Goal: Task Accomplishment & Management: Use online tool/utility

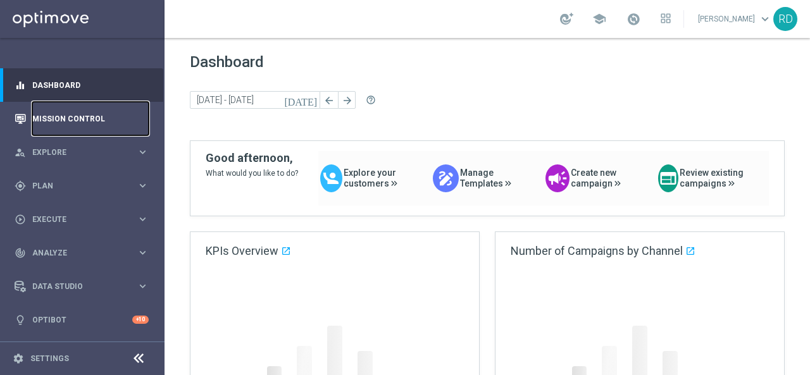
click at [72, 120] on link "Mission Control" at bounding box center [90, 119] width 116 height 34
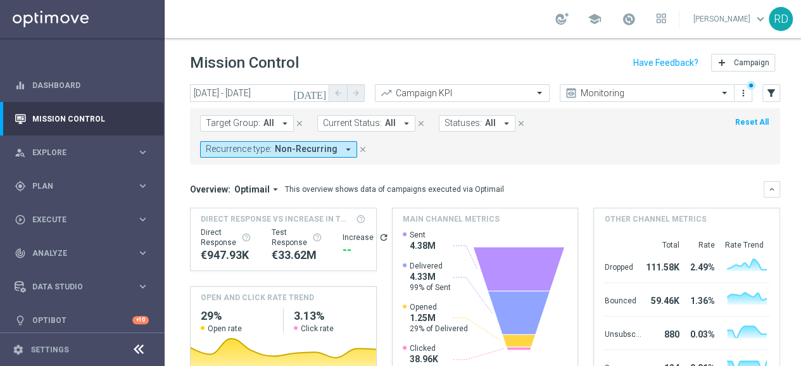
click at [280, 123] on icon "arrow_drop_down" at bounding box center [284, 123] width 11 height 11
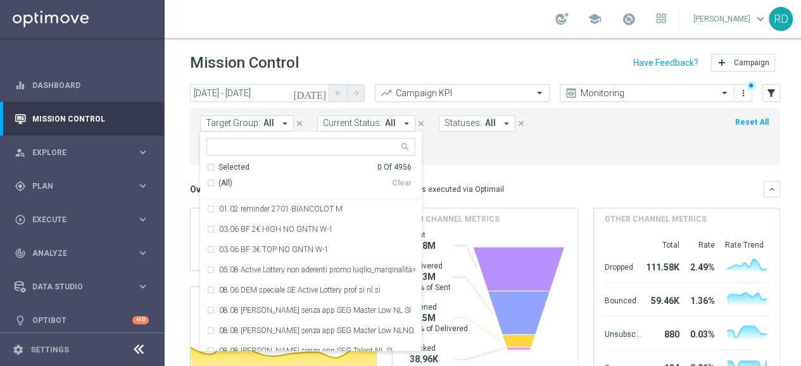
click at [482, 165] on mini-dashboard "Overview: Optimail arrow_drop_down This overview shows data of campaigns execut…" at bounding box center [485, 281] width 590 height 233
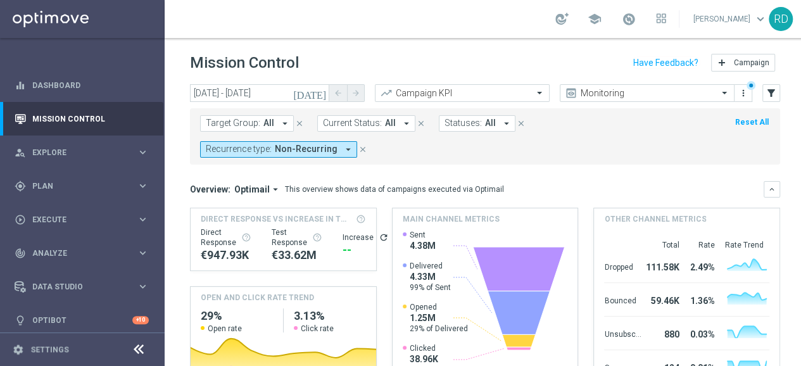
click at [323, 92] on icon "[DATE]" at bounding box center [310, 92] width 34 height 11
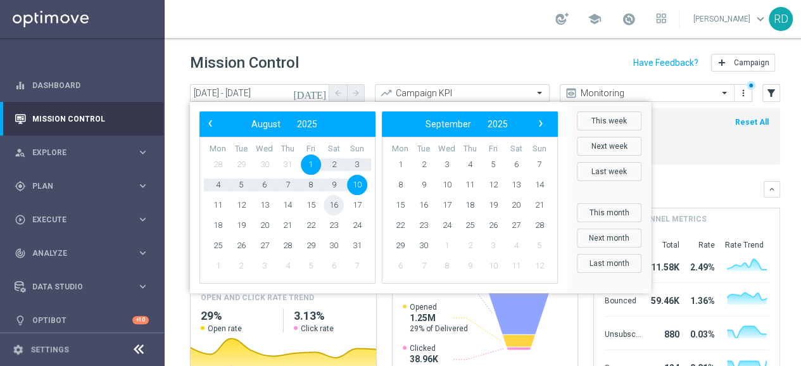
click at [339, 199] on span "16" at bounding box center [333, 205] width 20 height 20
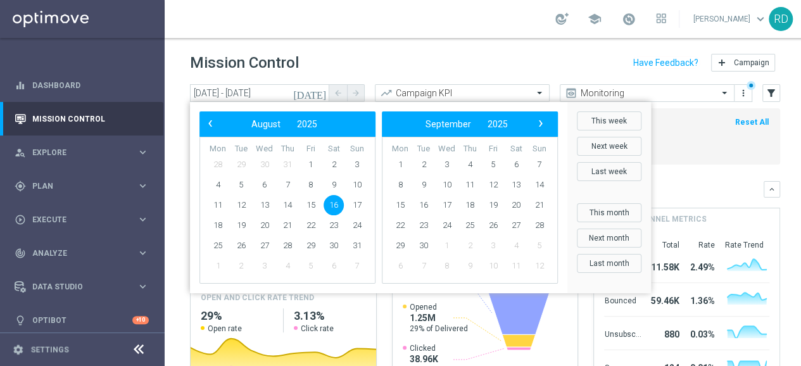
click at [339, 199] on span "16" at bounding box center [333, 205] width 20 height 20
type input "[DATE] - [DATE]"
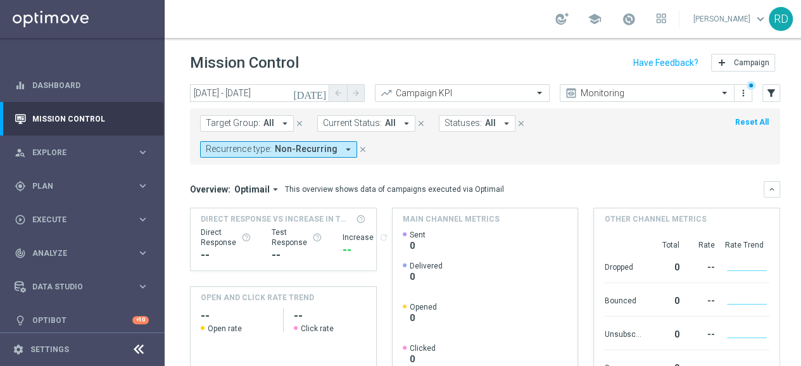
click at [337, 144] on span "Non-Recurring" at bounding box center [306, 149] width 63 height 11
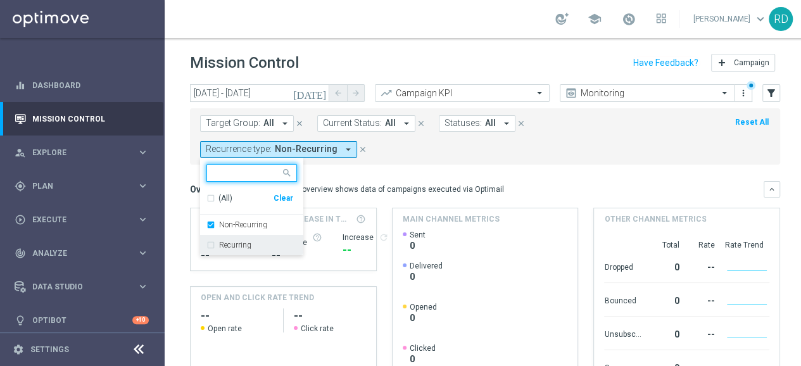
click at [251, 241] on label "Recurring" at bounding box center [235, 245] width 32 height 8
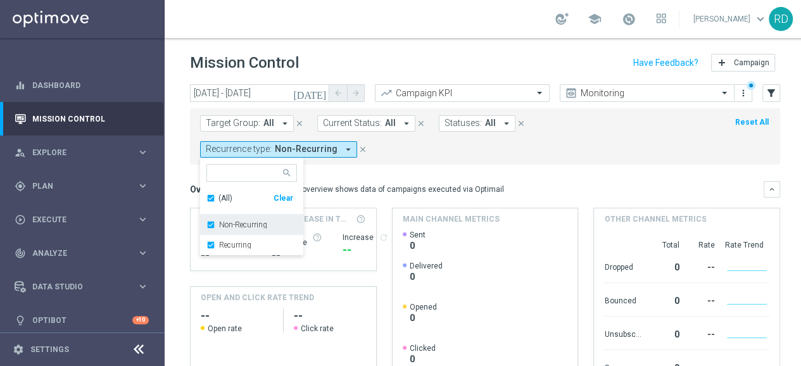
click at [267, 221] on label "Non-Recurring" at bounding box center [243, 225] width 48 height 8
click at [671, 165] on mini-dashboard "Overview: Optimail arrow_drop_down This overview shows data of campaigns execut…" at bounding box center [485, 281] width 590 height 233
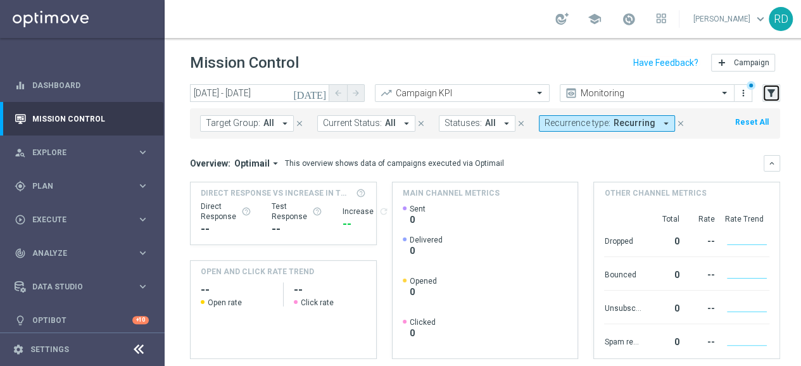
click at [771, 87] on icon "filter_alt" at bounding box center [770, 92] width 11 height 11
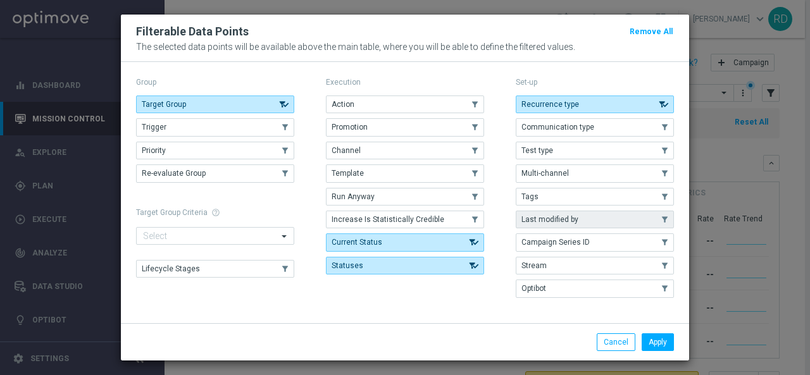
click at [542, 218] on span "Last modified by" at bounding box center [549, 219] width 57 height 9
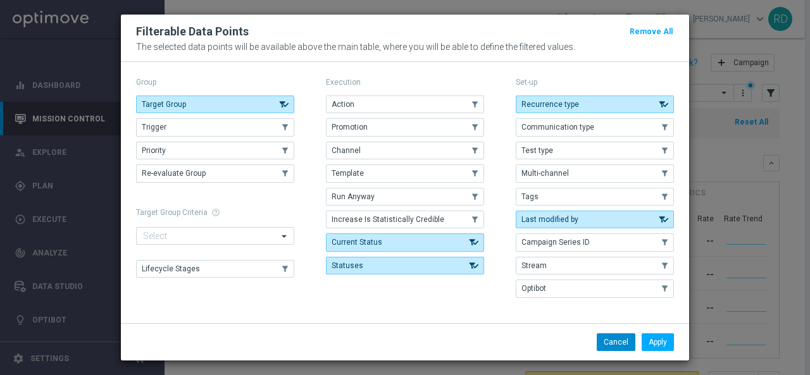
click at [618, 339] on button "Cancel" at bounding box center [616, 343] width 39 height 18
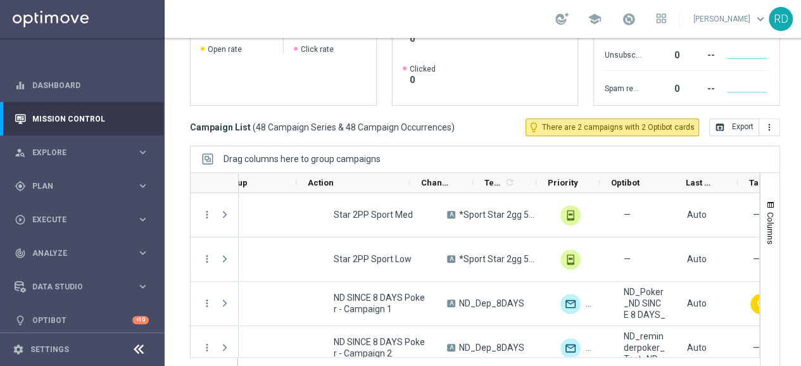
scroll to position [0, 318]
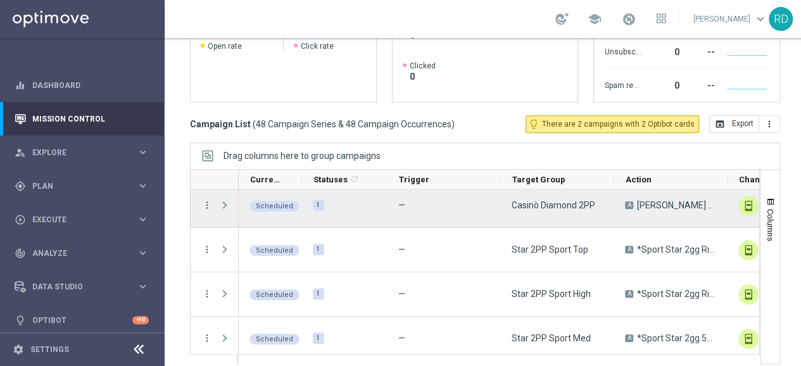
click at [225, 202] on span at bounding box center [224, 205] width 11 height 10
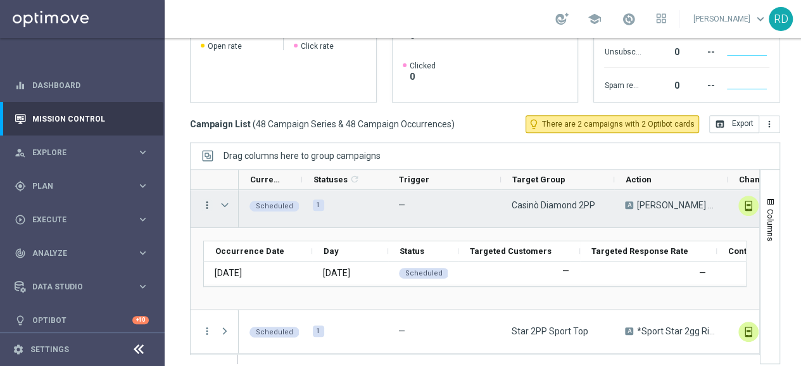
click at [206, 203] on icon "more_vert" at bounding box center [206, 204] width 11 height 11
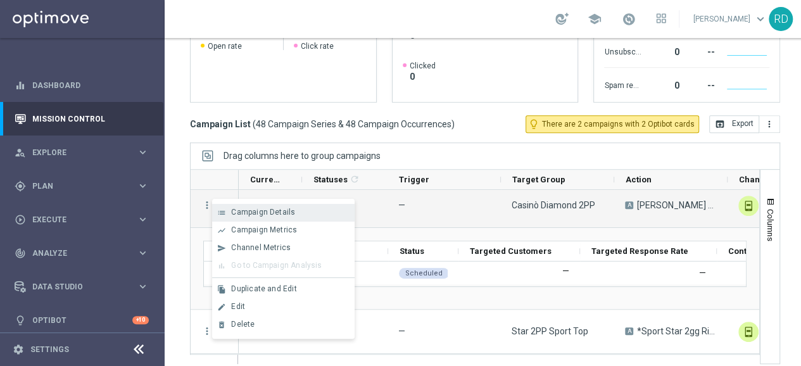
click at [254, 208] on span "Campaign Details" at bounding box center [263, 212] width 64 height 9
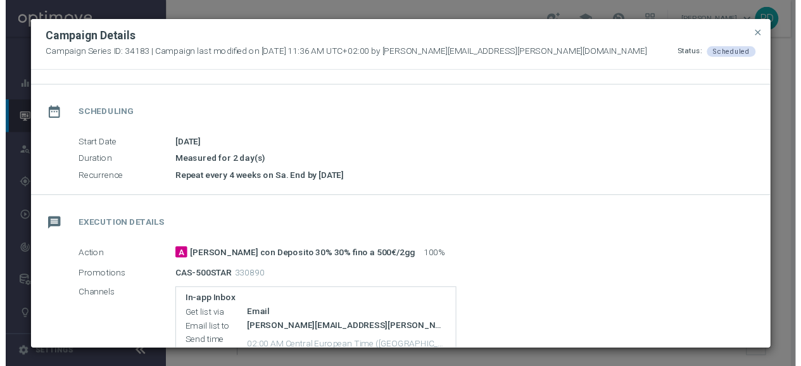
scroll to position [73, 0]
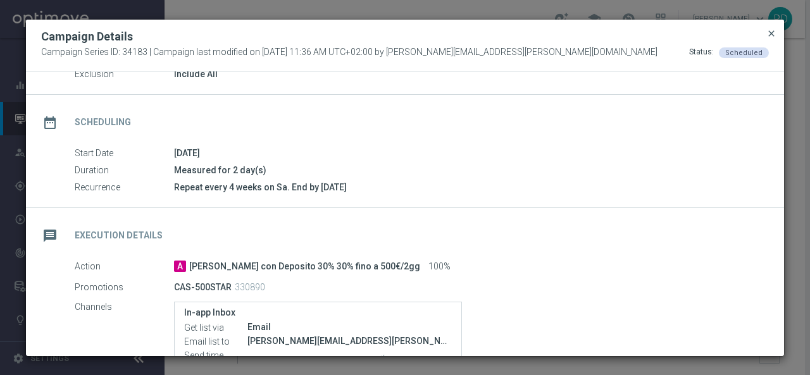
click at [772, 34] on span "close" at bounding box center [771, 33] width 10 height 10
